Goal: Task Accomplishment & Management: Manage account settings

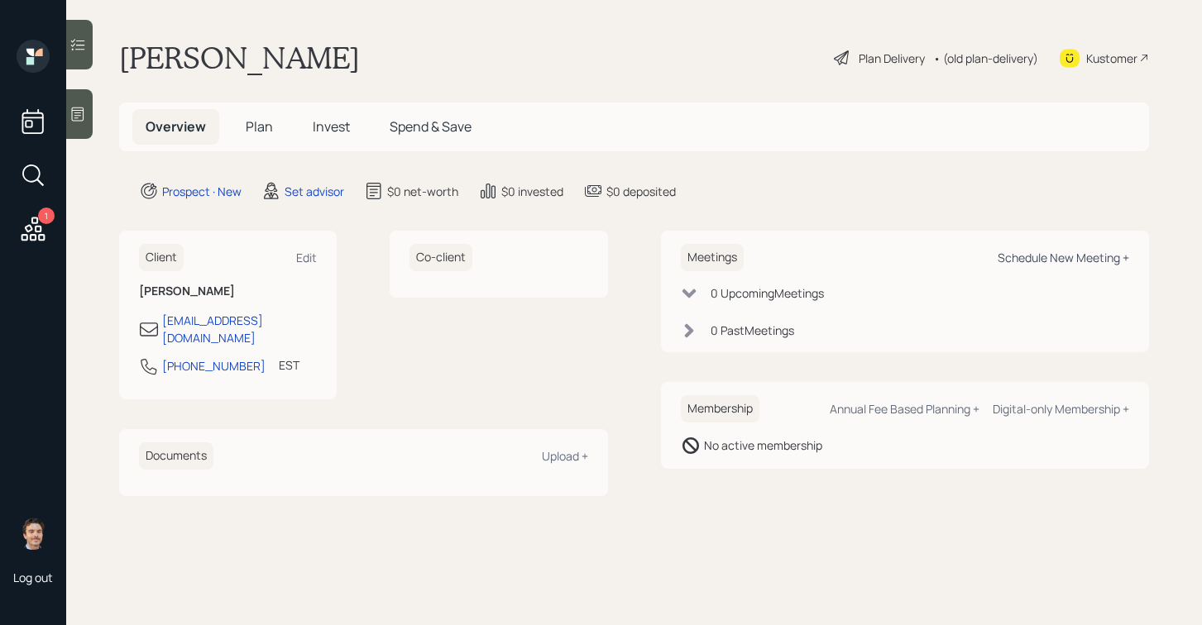
click at [1030, 258] on div "Schedule New Meeting +" at bounding box center [1062, 258] width 131 height 16
select select "round-robin"
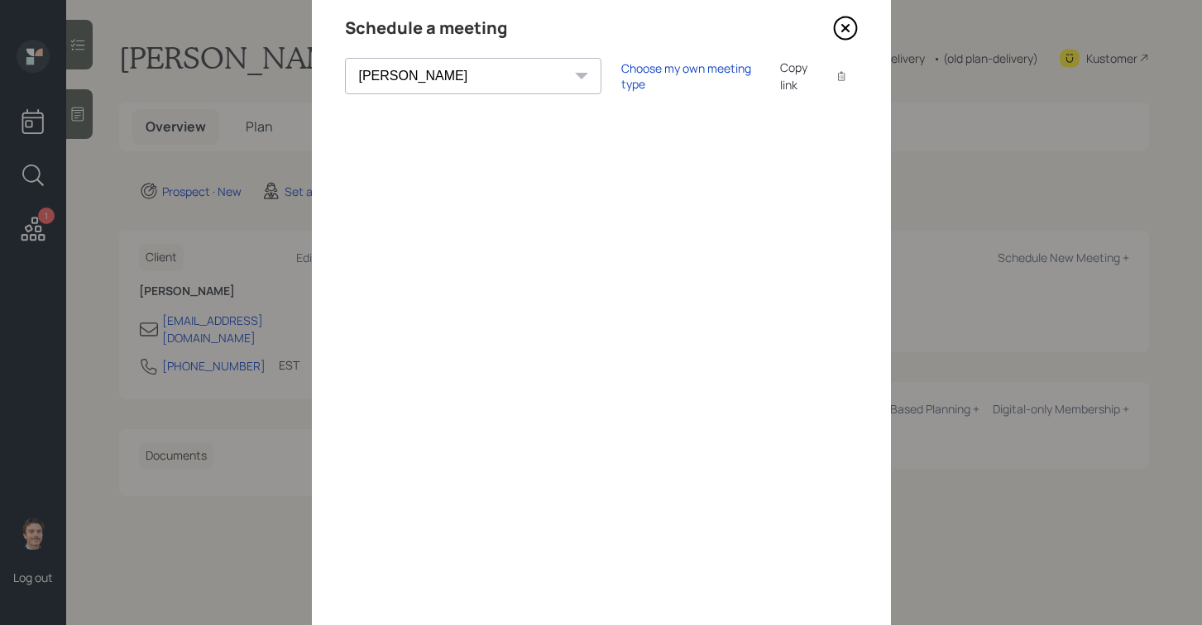
scroll to position [69, 0]
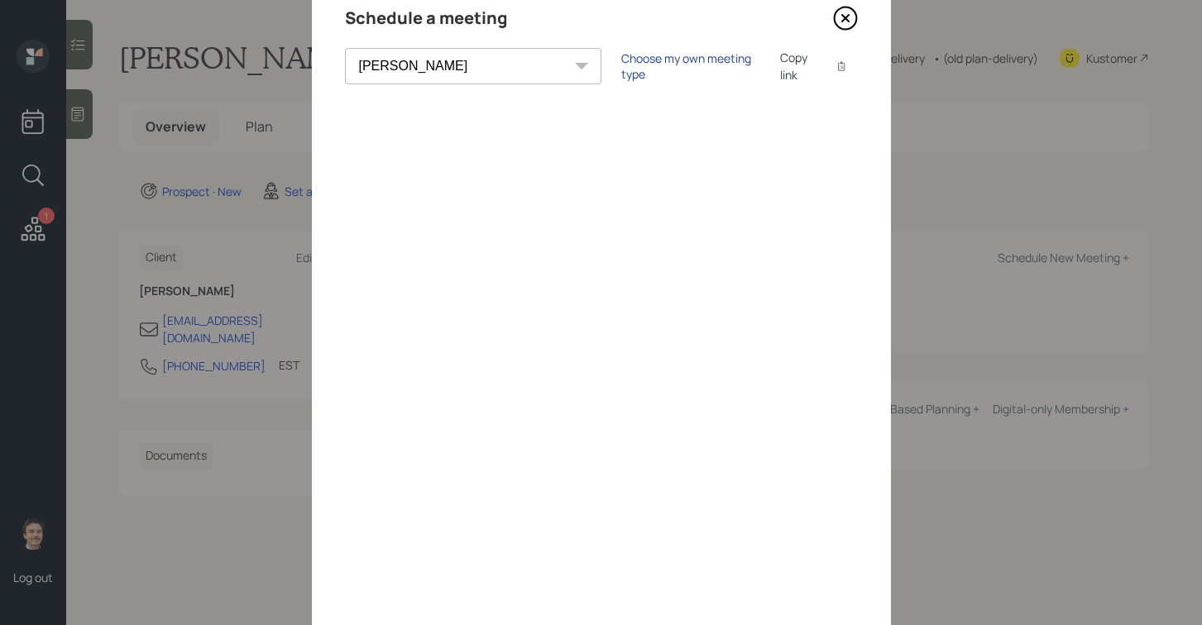
click at [621, 70] on div "Choose my own meeting type" at bounding box center [690, 65] width 139 height 31
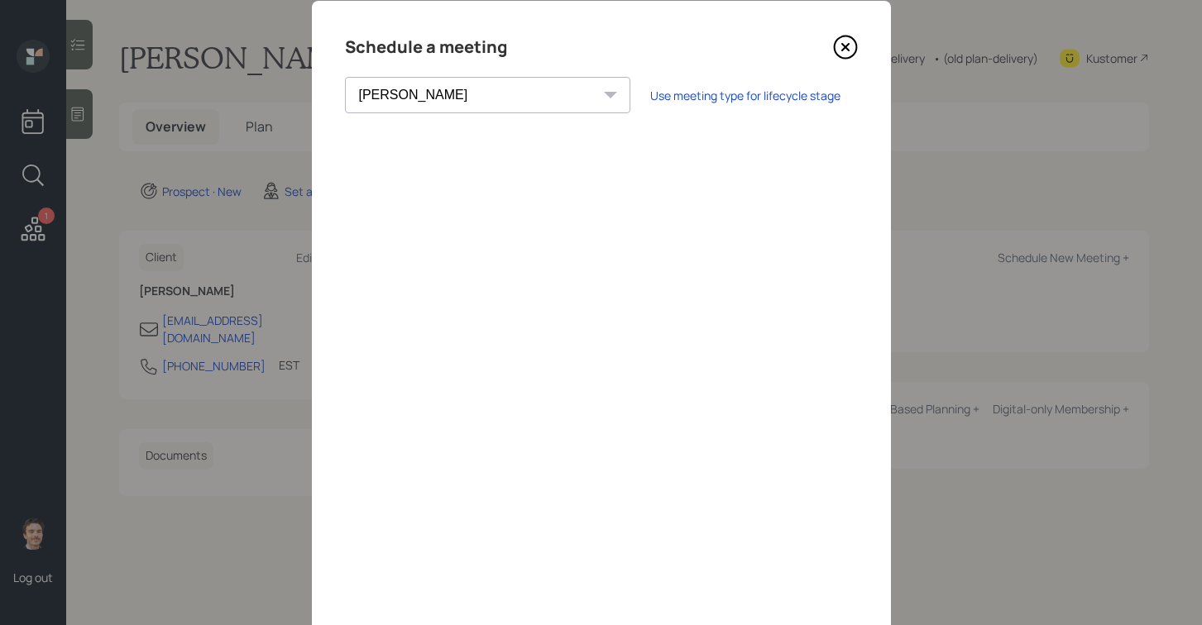
click at [853, 52] on icon at bounding box center [845, 47] width 22 height 22
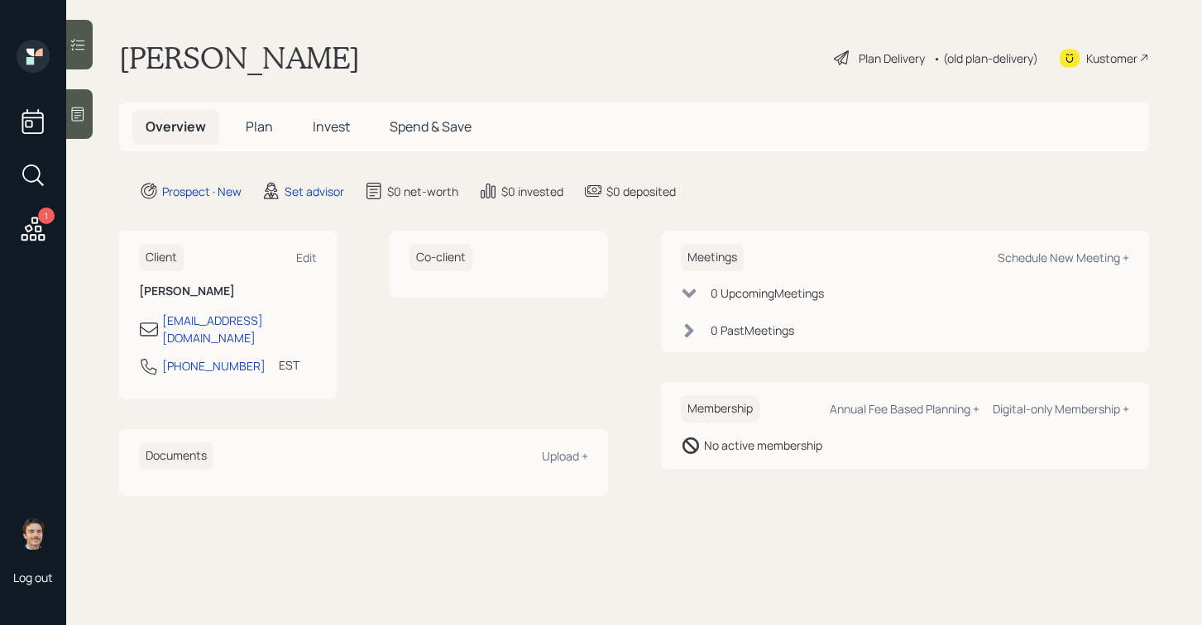
click at [86, 117] on icon at bounding box center [77, 114] width 17 height 17
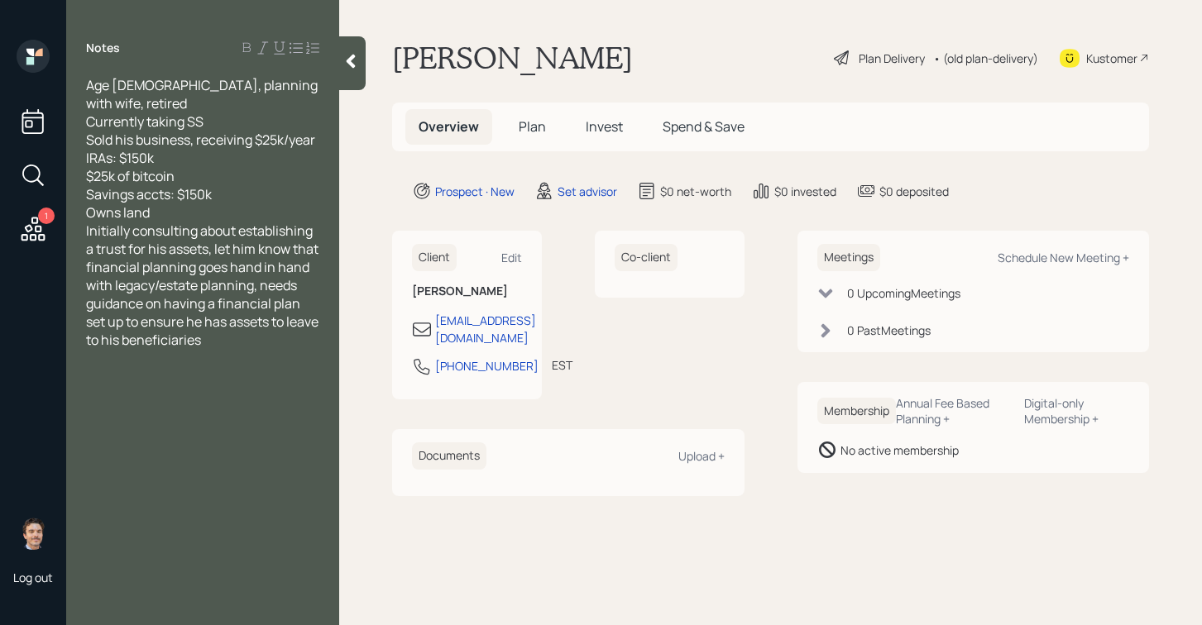
click at [226, 203] on div "Owns land" at bounding box center [202, 212] width 233 height 18
click at [348, 76] on div at bounding box center [352, 63] width 26 height 54
